Goal: Task Accomplishment & Management: Manage account settings

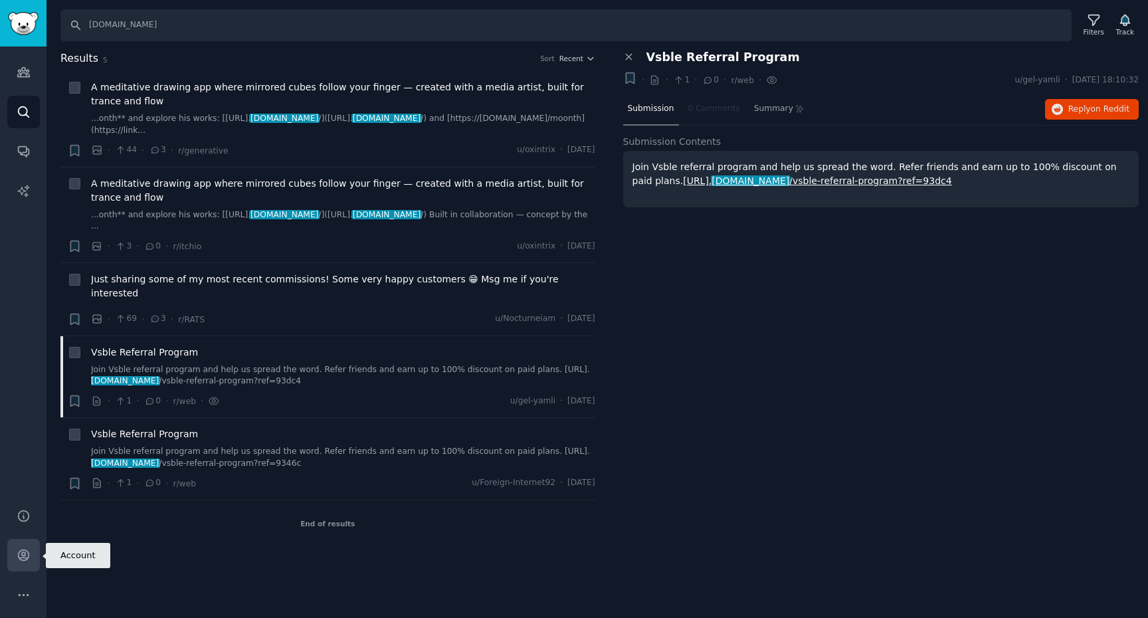
click at [14, 550] on link "Account" at bounding box center [23, 555] width 33 height 33
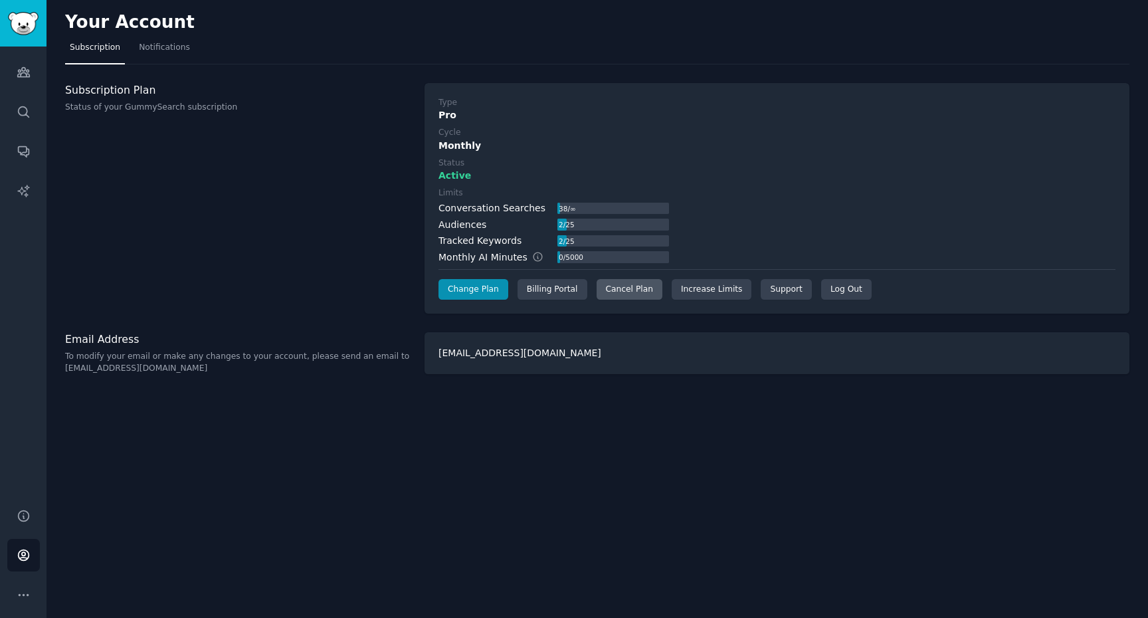
click at [623, 288] on div "Cancel Plan" at bounding box center [630, 289] width 66 height 21
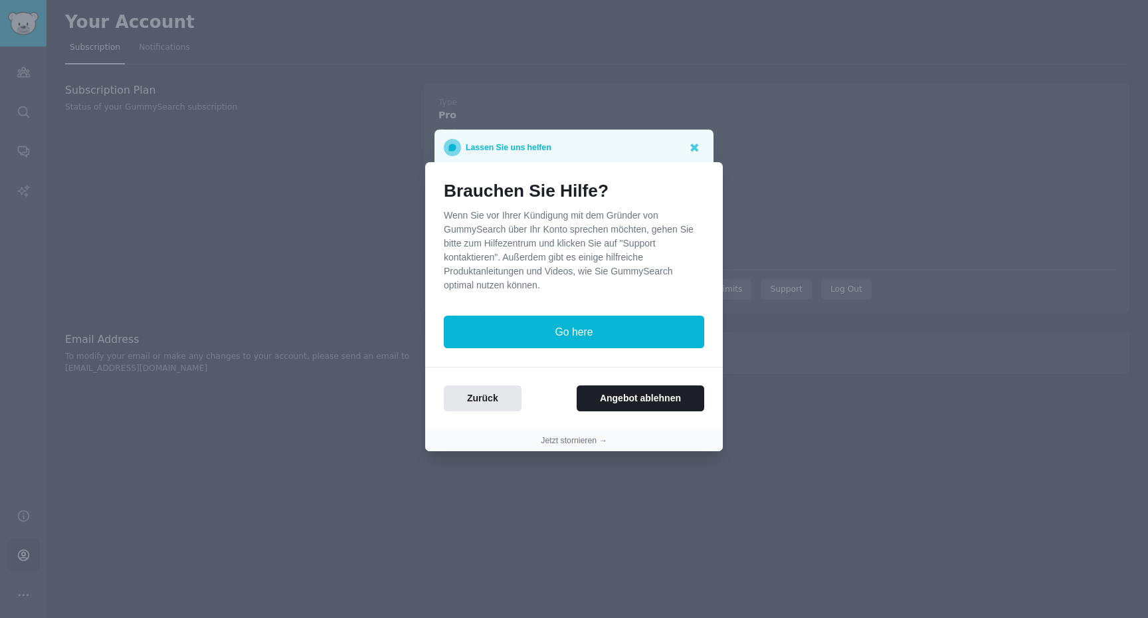
drag, startPoint x: 638, startPoint y: 401, endPoint x: 651, endPoint y: 447, distance: 48.4
click at [651, 447] on section "Brauchen Sie Hilfe? Wenn Sie vor Ihrer Kündigung mit dem Gründer von GummySearc…" at bounding box center [574, 306] width 298 height 289
click at [506, 414] on div "Brauchen Sie Hilfe? Wenn Sie vor Ihrer Kündigung mit dem Gründer von GummySearc…" at bounding box center [574, 296] width 298 height 268
click at [498, 406] on button "Zurück" at bounding box center [483, 398] width 78 height 26
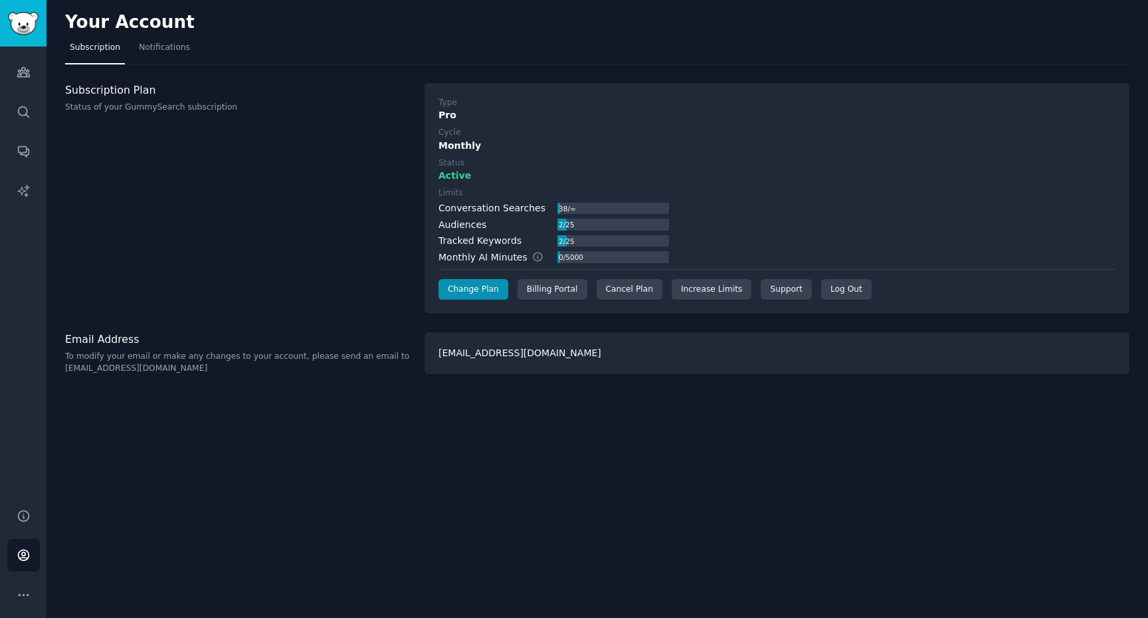
click at [221, 513] on div "Your Account Subscription Notifications Subscription Plan Status of your GummyS…" at bounding box center [598, 309] width 1102 height 618
click at [24, 512] on icon "Sidebar" at bounding box center [24, 516] width 14 height 14
click at [31, 560] on link "Account" at bounding box center [23, 555] width 33 height 33
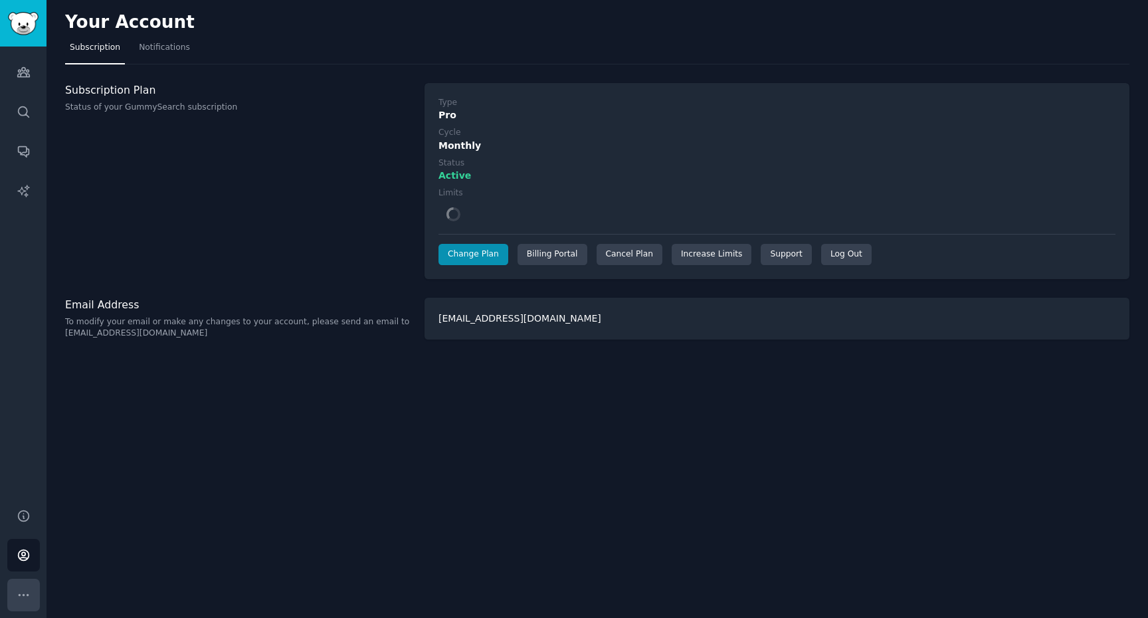
click at [24, 590] on icon "Sidebar" at bounding box center [24, 595] width 14 height 14
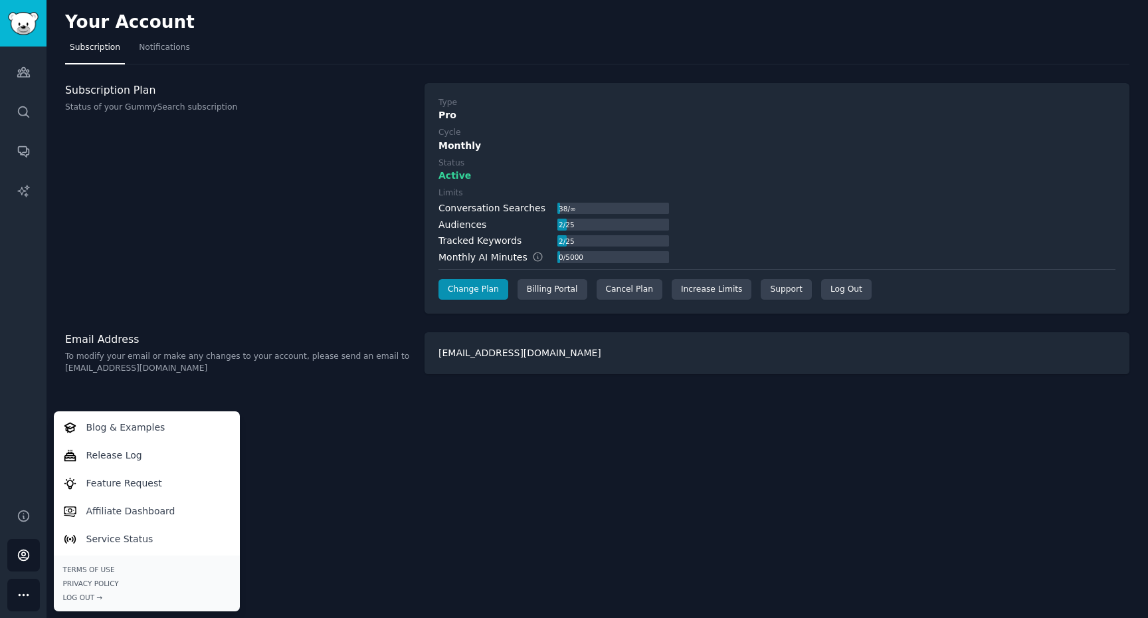
click at [186, 279] on div "Subscription Plan Status of your GummySearch subscription" at bounding box center [238, 198] width 346 height 231
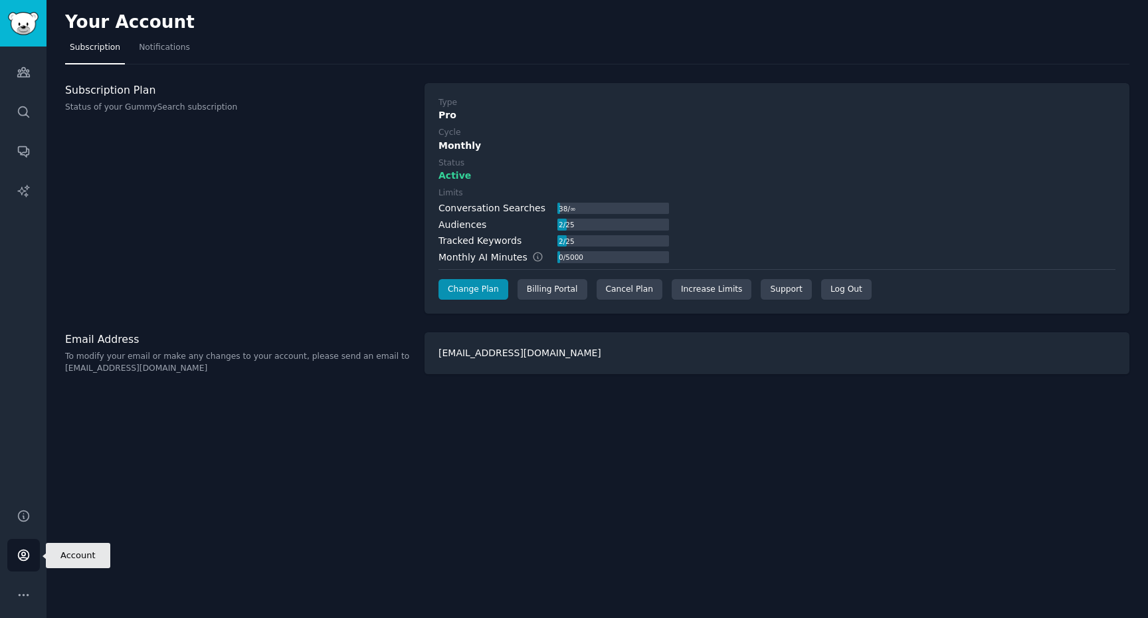
click at [19, 548] on icon "Sidebar" at bounding box center [24, 555] width 14 height 14
click at [19, 552] on icon "Sidebar" at bounding box center [24, 555] width 14 height 14
click at [27, 542] on link "Account" at bounding box center [23, 555] width 33 height 33
click at [625, 291] on div "Cancel Plan" at bounding box center [630, 289] width 66 height 21
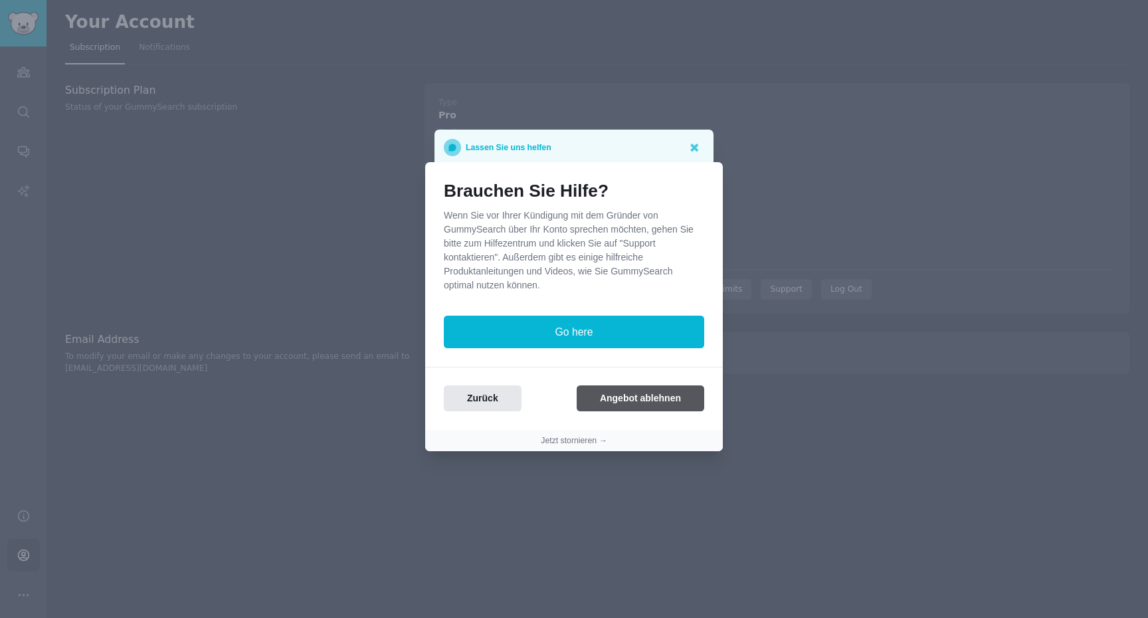
click at [624, 401] on button "Angebot ablehnen" at bounding box center [641, 398] width 128 height 26
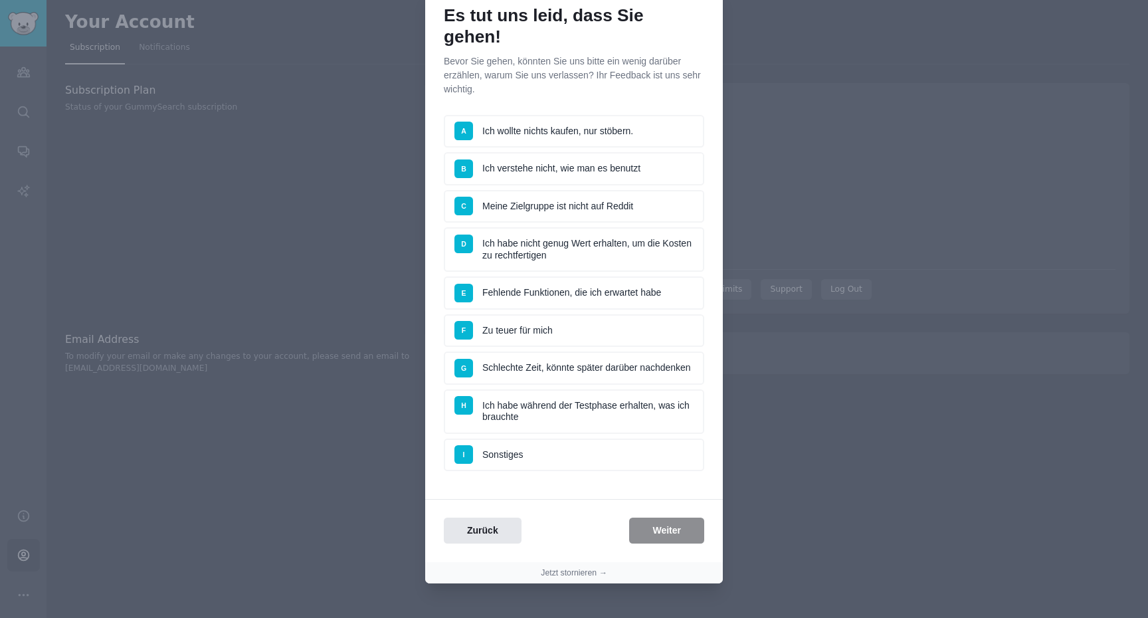
scroll to position [54, 0]
click at [619, 116] on li "A Ich wollte nichts kaufen, nur stöbern." at bounding box center [574, 132] width 260 height 33
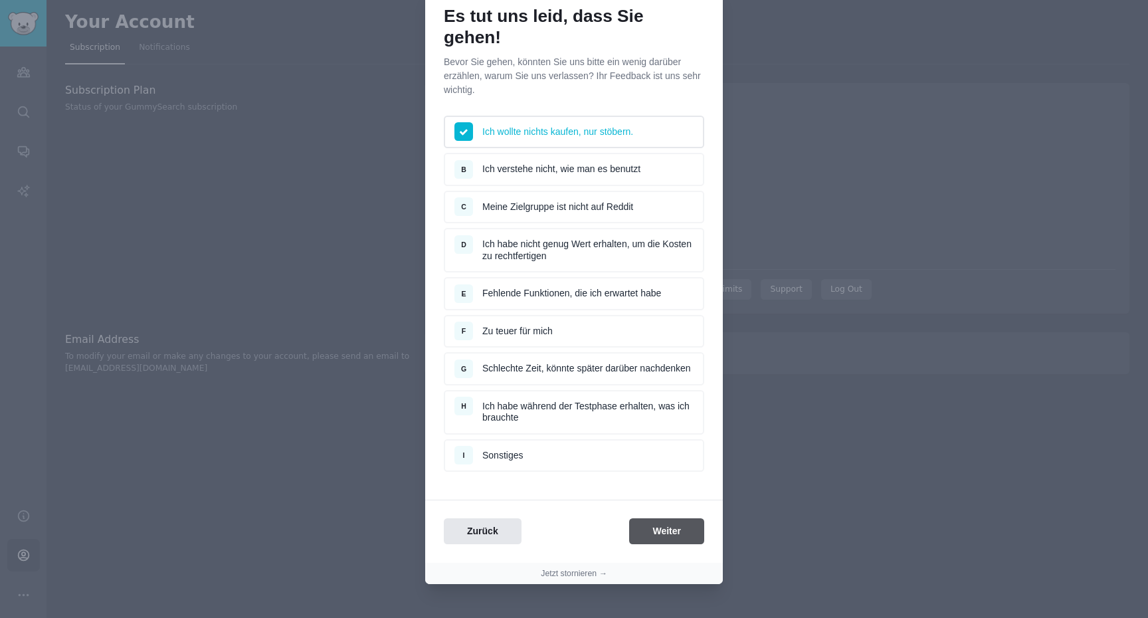
click at [666, 518] on button "Weiter" at bounding box center [666, 531] width 75 height 26
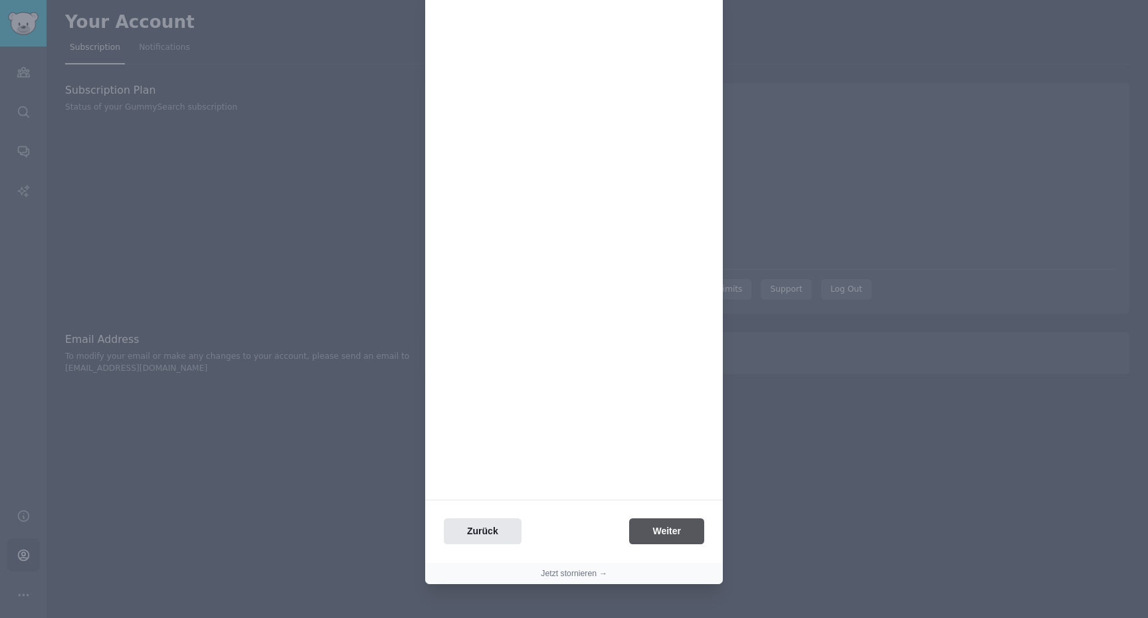
scroll to position [0, 0]
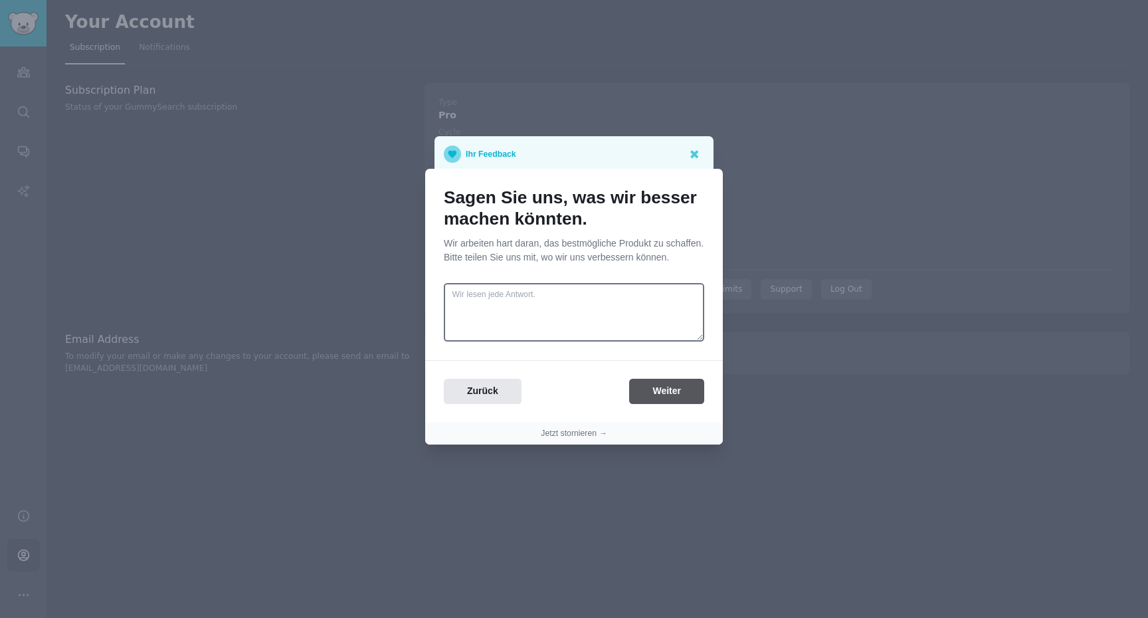
click at [662, 401] on button "Weiter" at bounding box center [666, 392] width 75 height 26
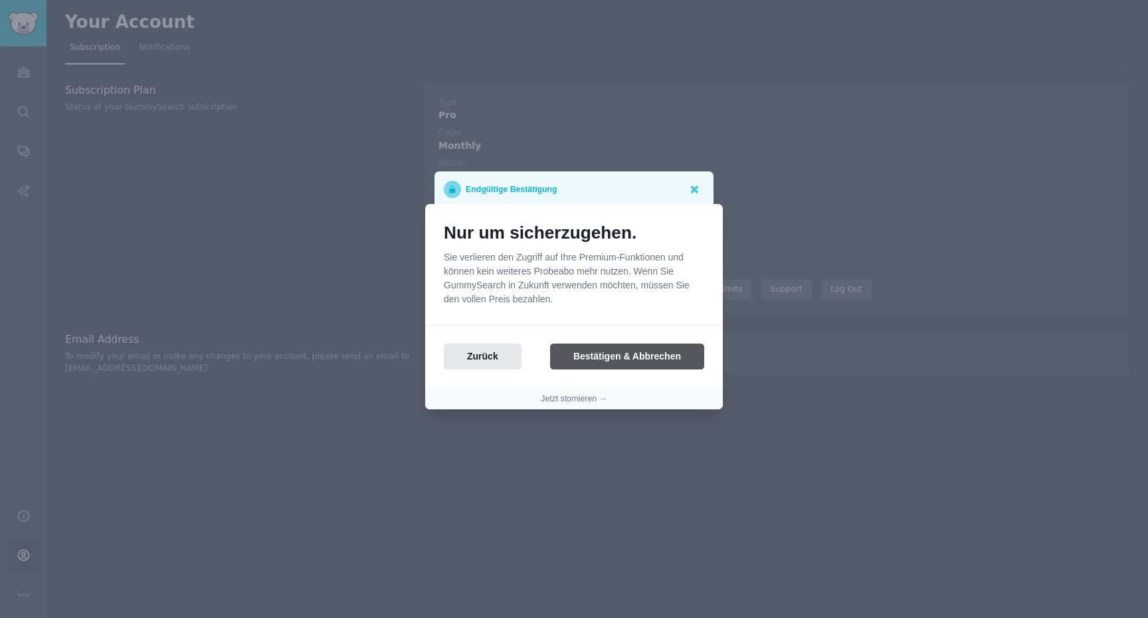
click at [635, 360] on button "Bestätigen & Abbrechen" at bounding box center [627, 357] width 154 height 26
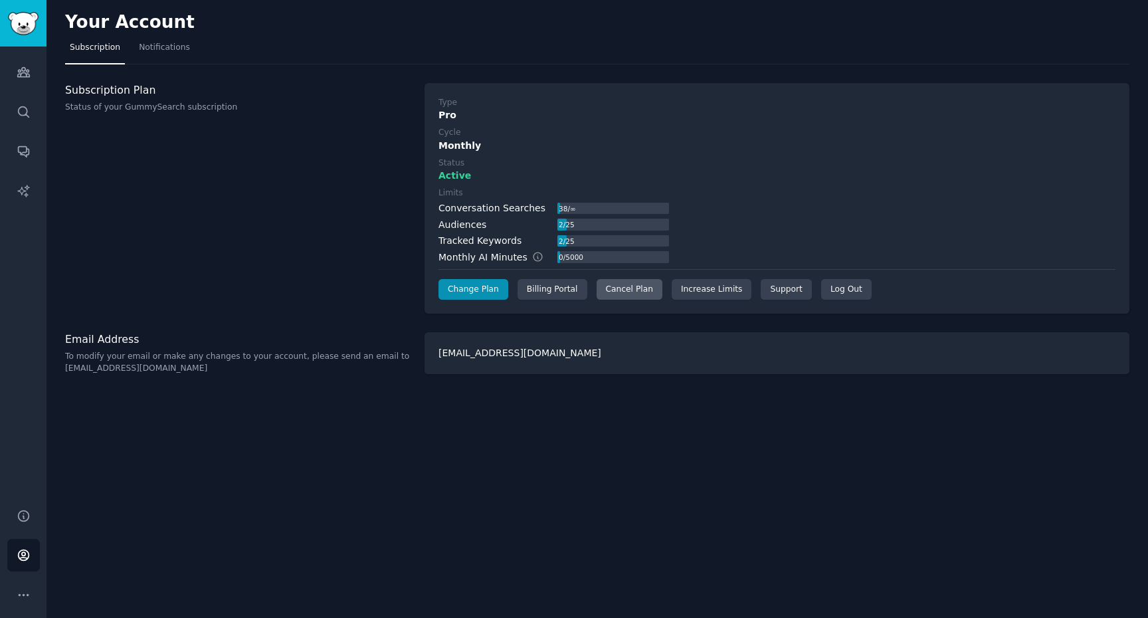
click at [641, 288] on div "Cancel Plan" at bounding box center [630, 289] width 66 height 21
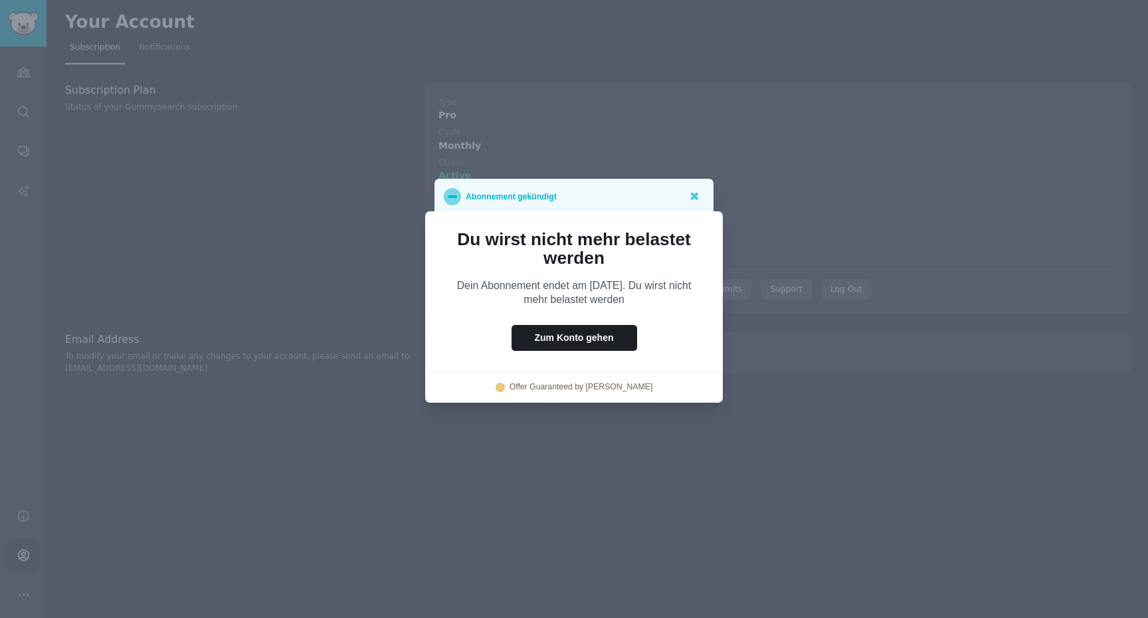
click at [647, 419] on div at bounding box center [574, 309] width 1148 height 618
